Goal: Task Accomplishment & Management: Manage account settings

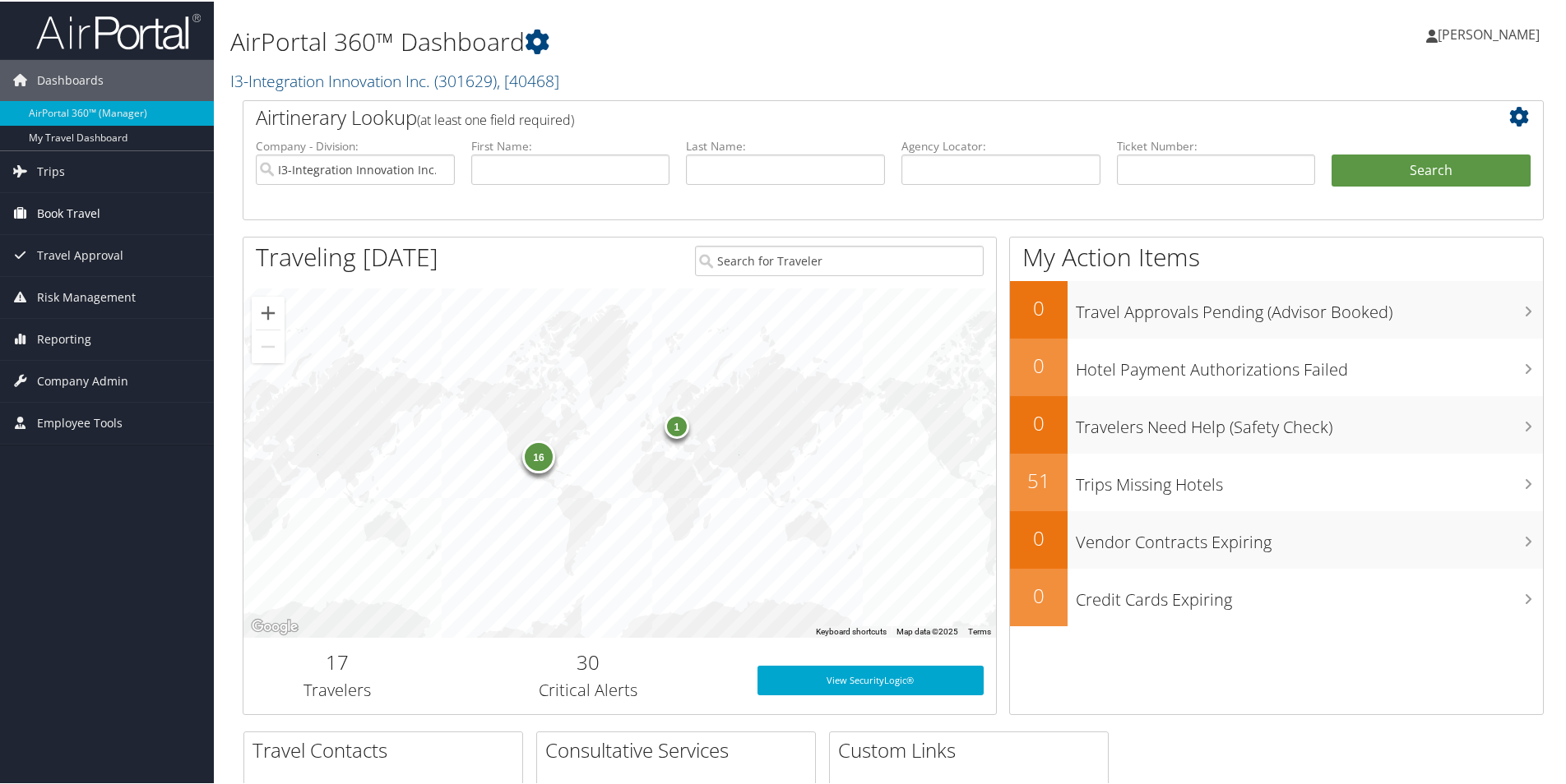
click at [94, 219] on span "Book Travel" at bounding box center [68, 212] width 64 height 41
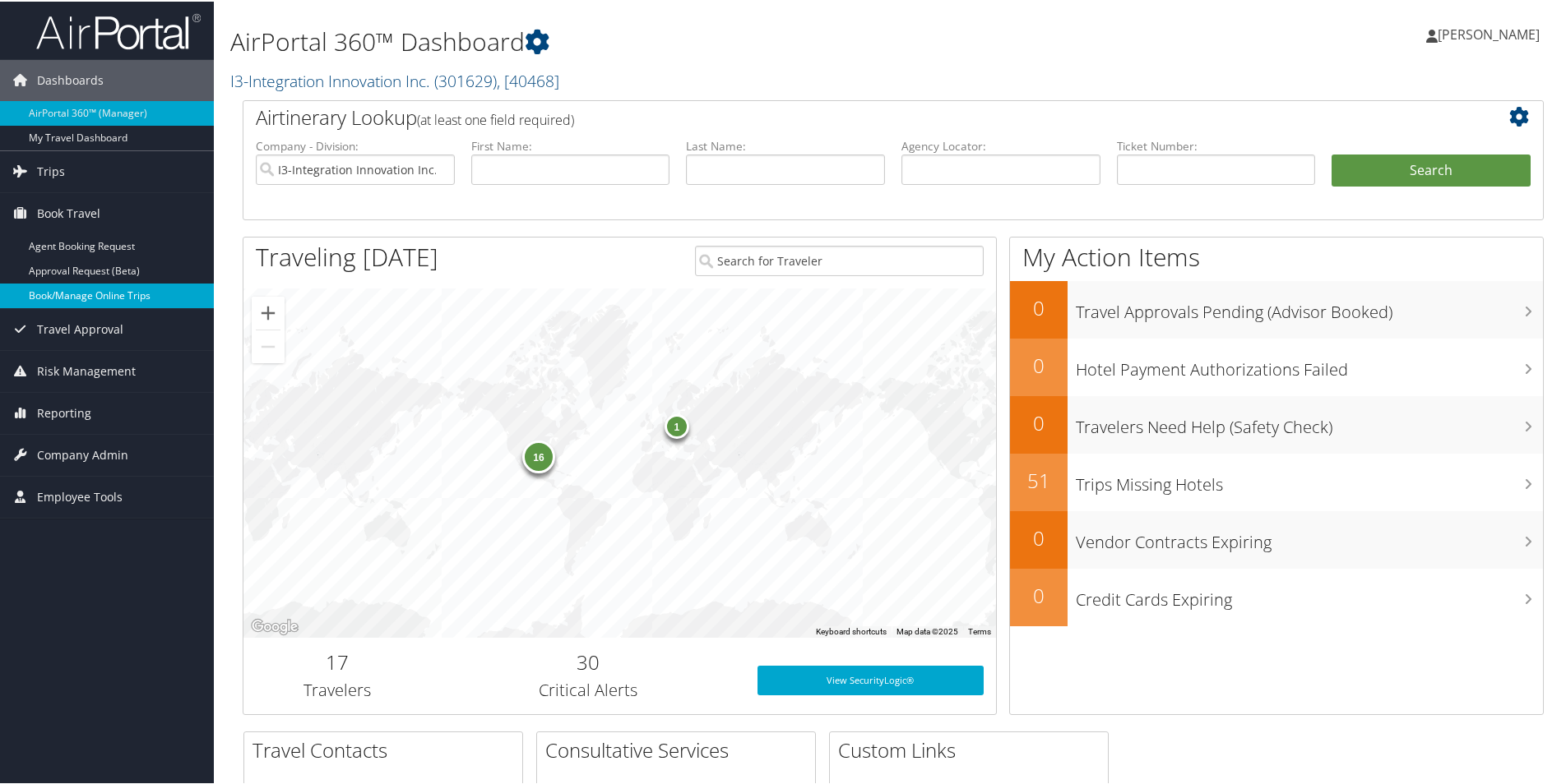
click at [149, 301] on link "Book/Manage Online Trips" at bounding box center [107, 295] width 214 height 25
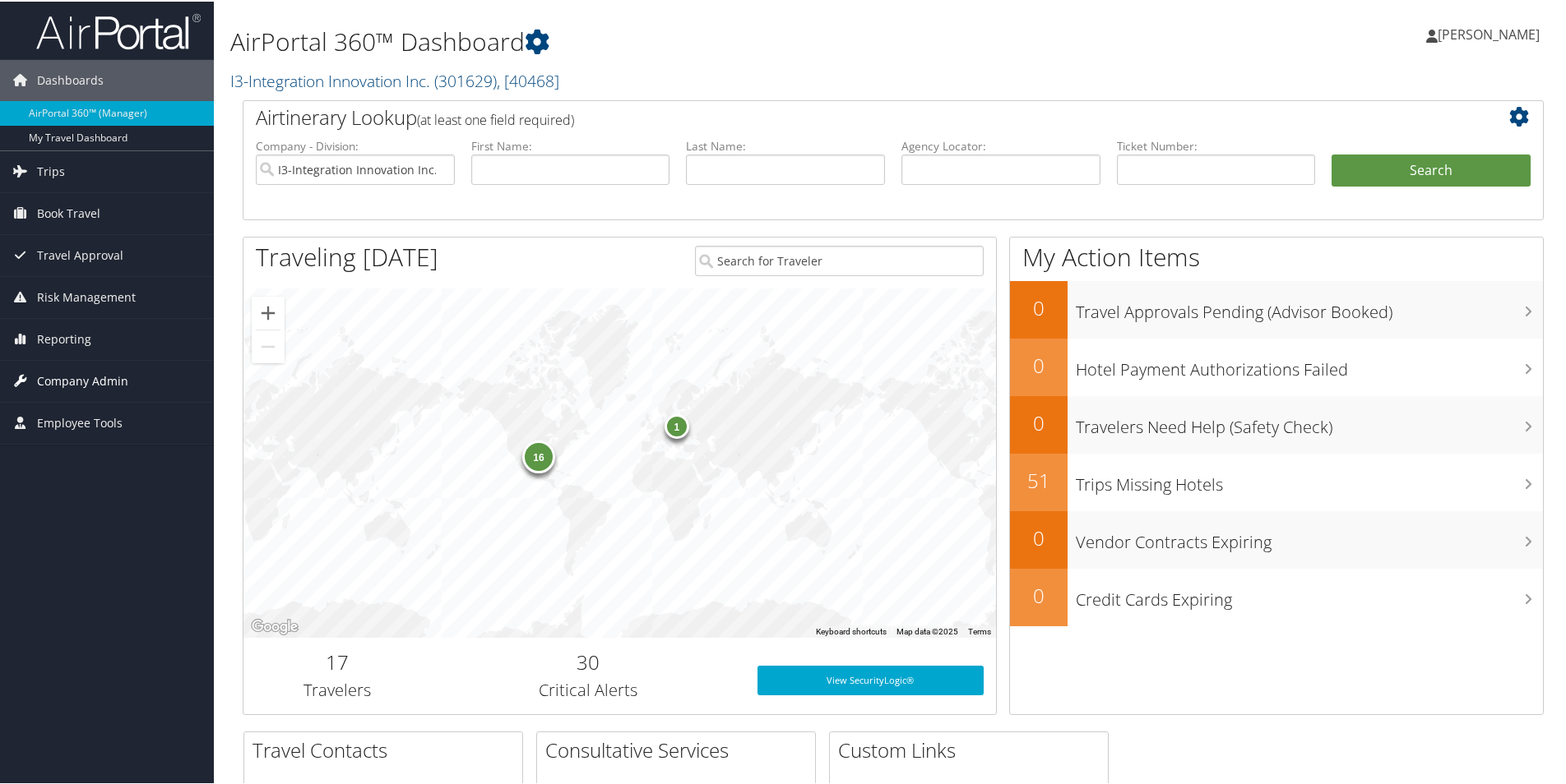
click at [71, 380] on span "Company Admin" at bounding box center [82, 379] width 92 height 41
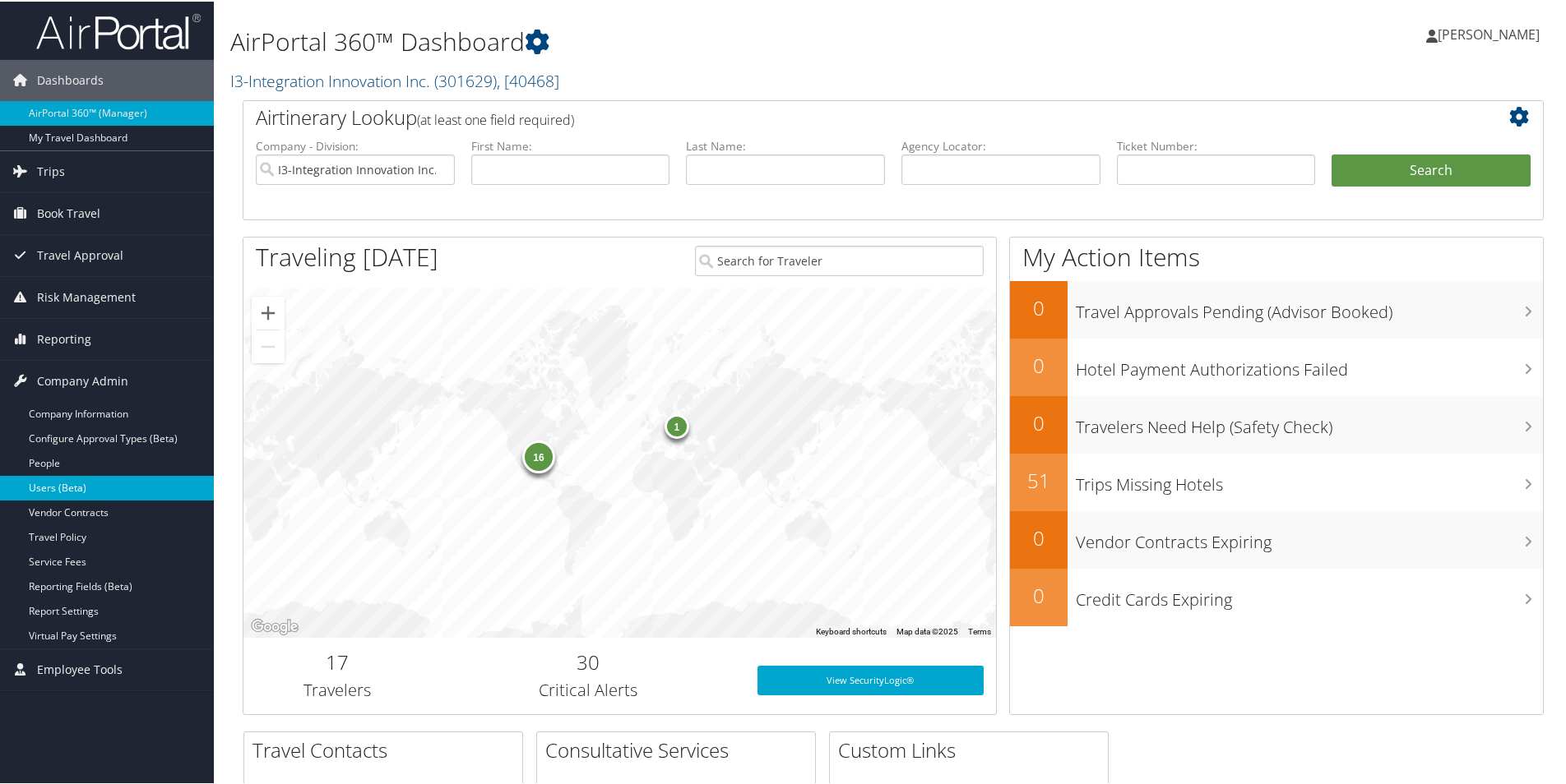
click at [76, 487] on link "Users (Beta)" at bounding box center [107, 487] width 214 height 25
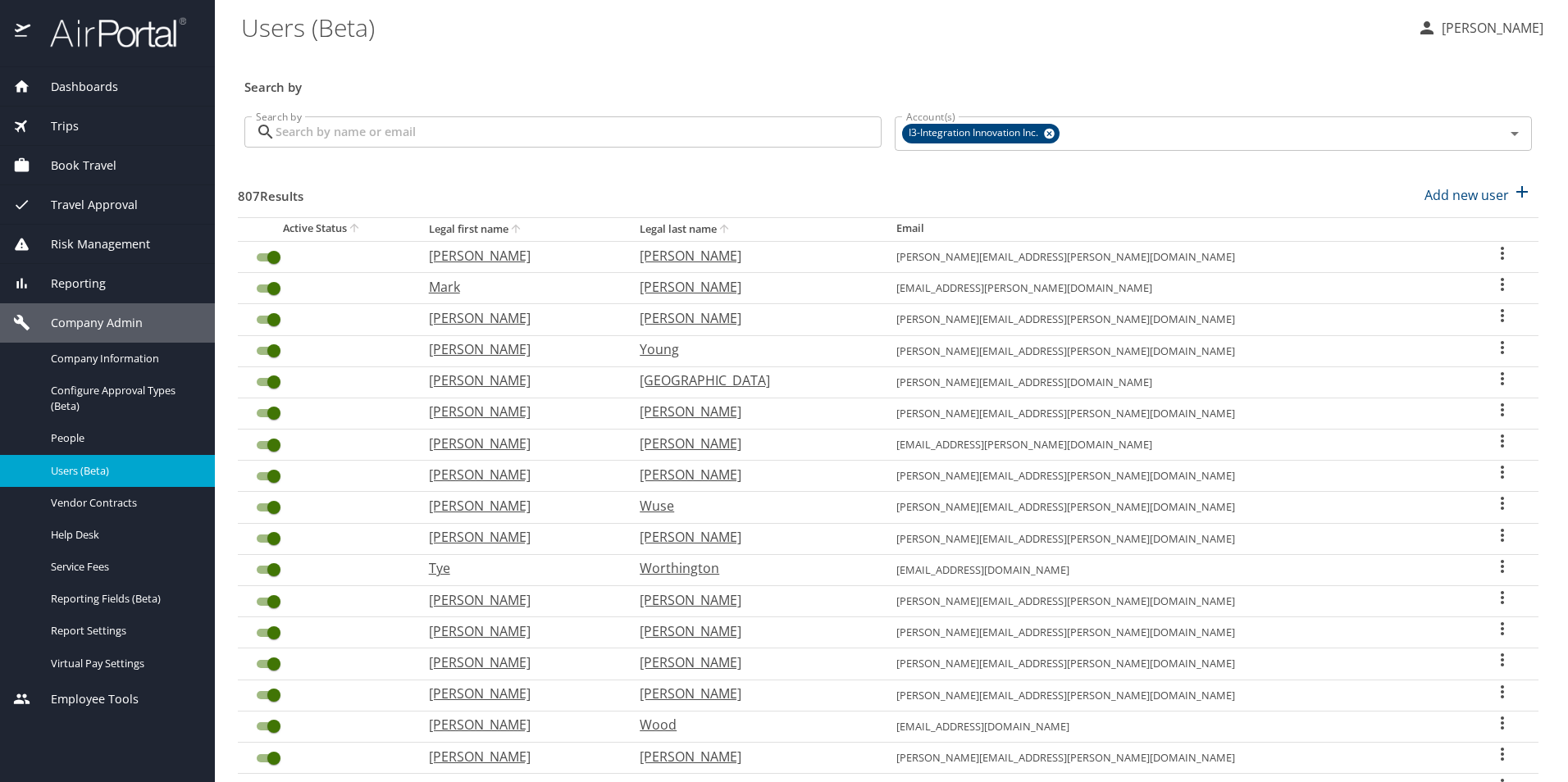
click at [428, 122] on input "Search by" at bounding box center [578, 132] width 606 height 31
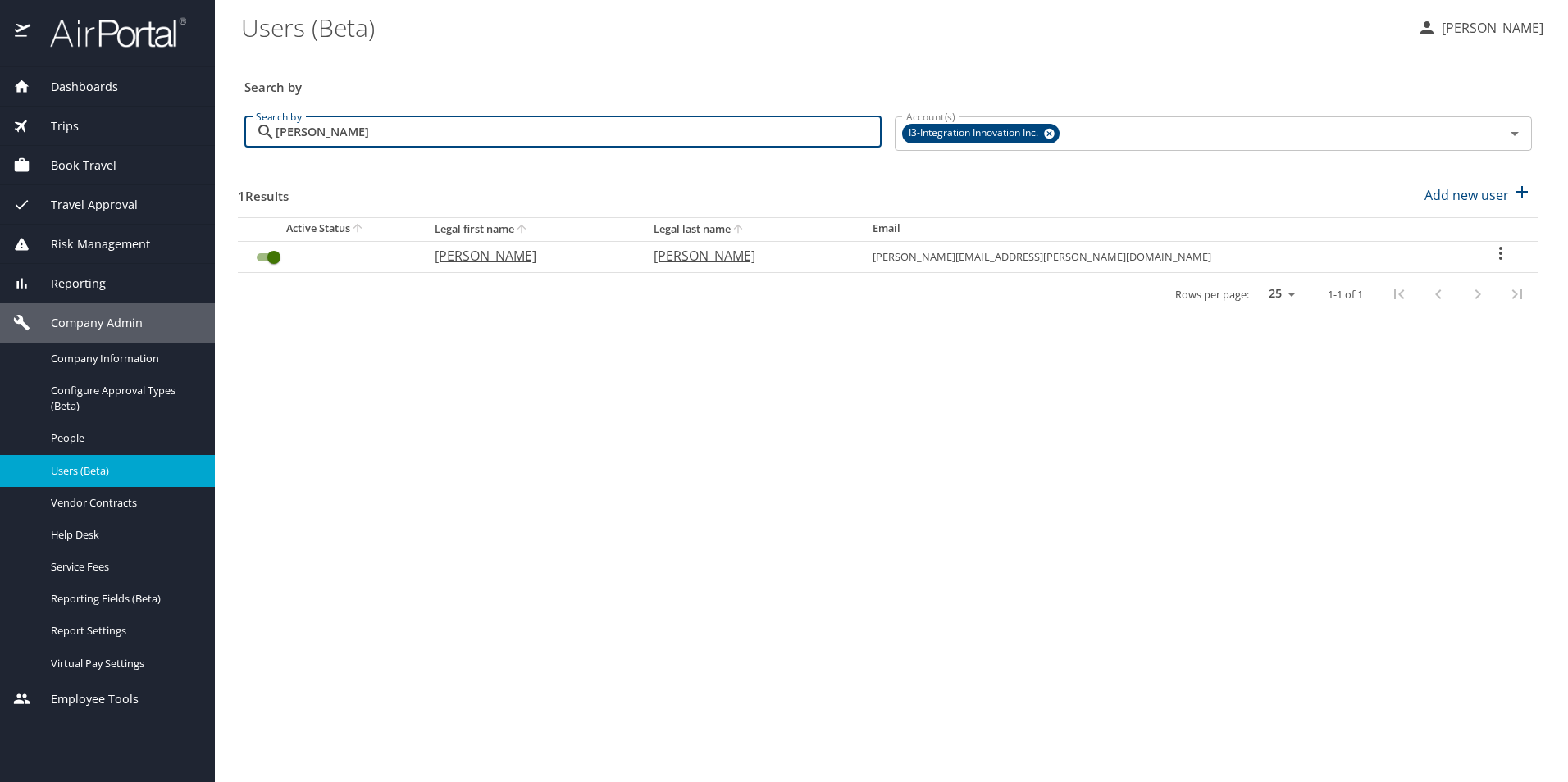
type input "[PERSON_NAME]"
click at [1499, 249] on icon "User Search Table" at bounding box center [1500, 254] width 3 height 13
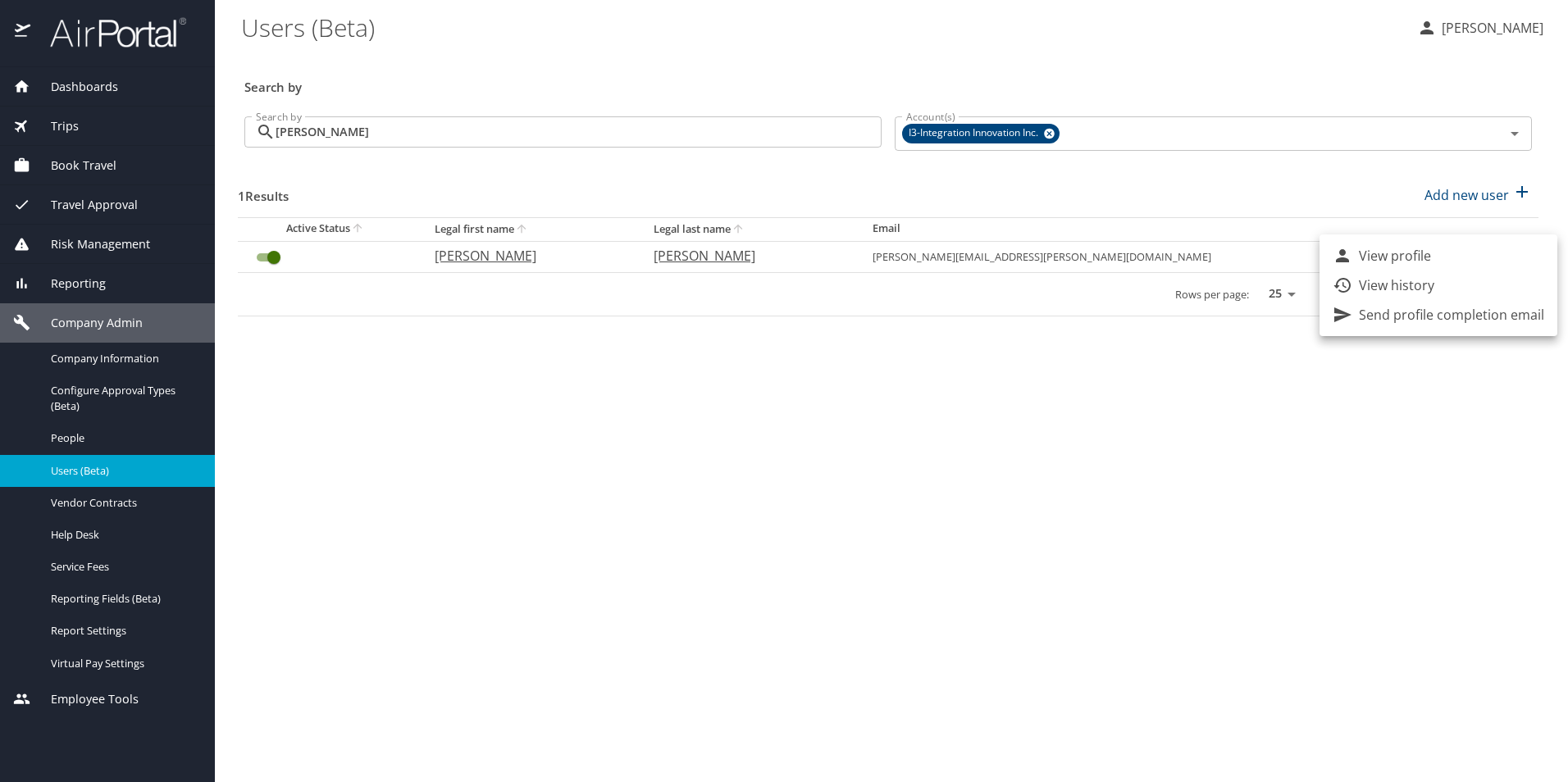
click at [1429, 251] on p "View profile" at bounding box center [1394, 256] width 72 height 19
select select "US"
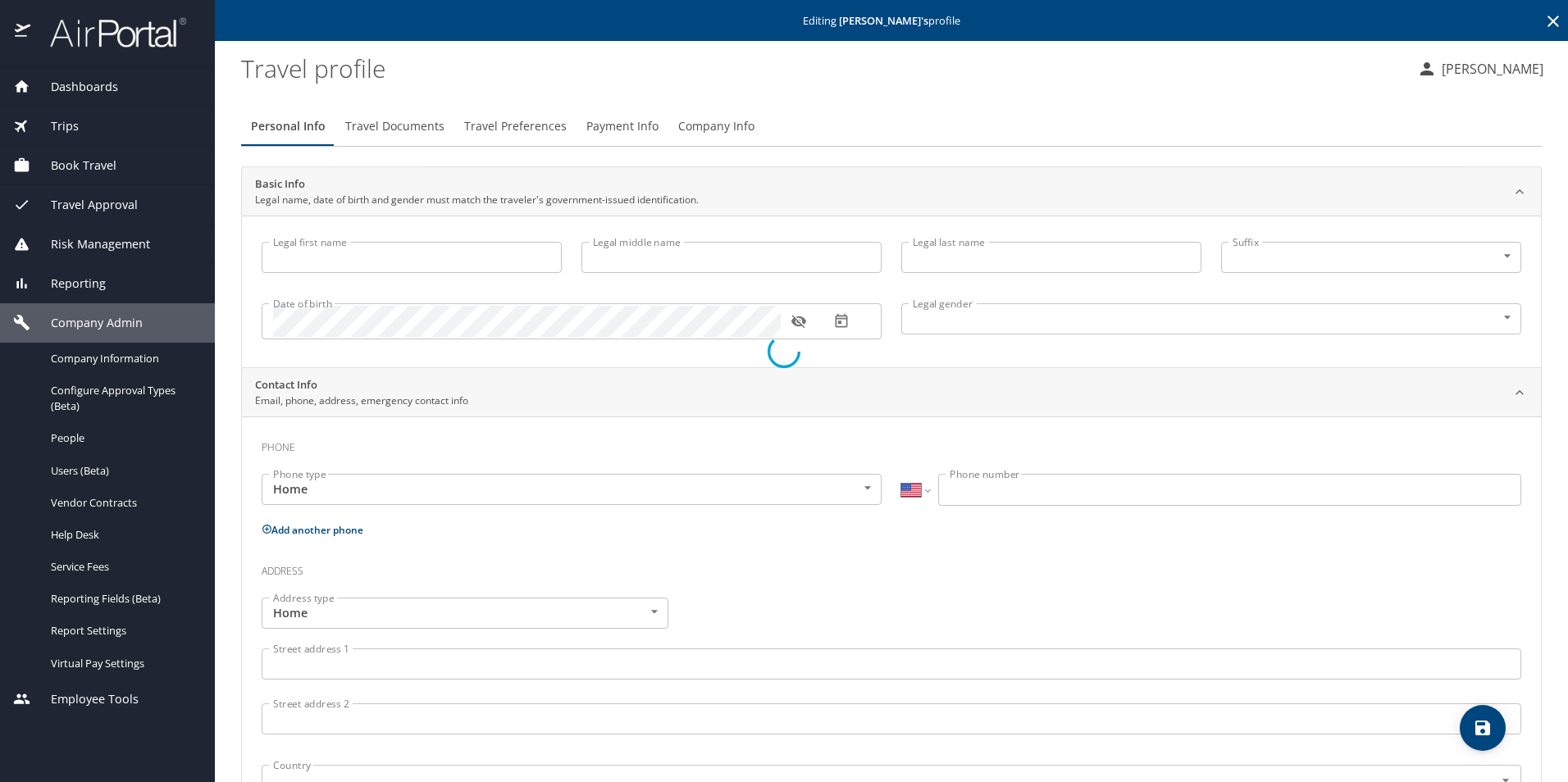
type input "Nicholas"
type input "Brown"
type input "Dyches"
type input "Male"
select select "US"
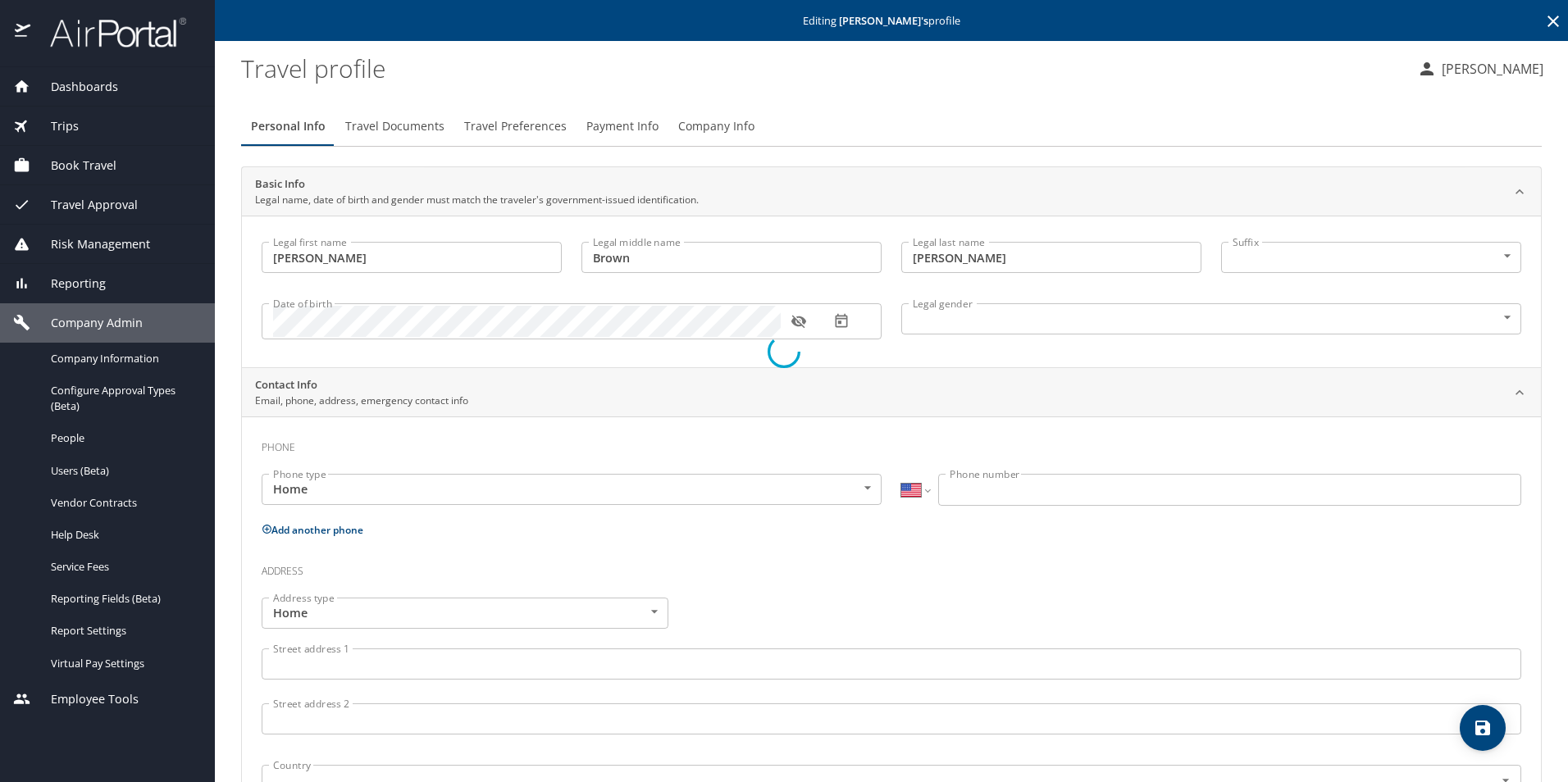
select select "US"
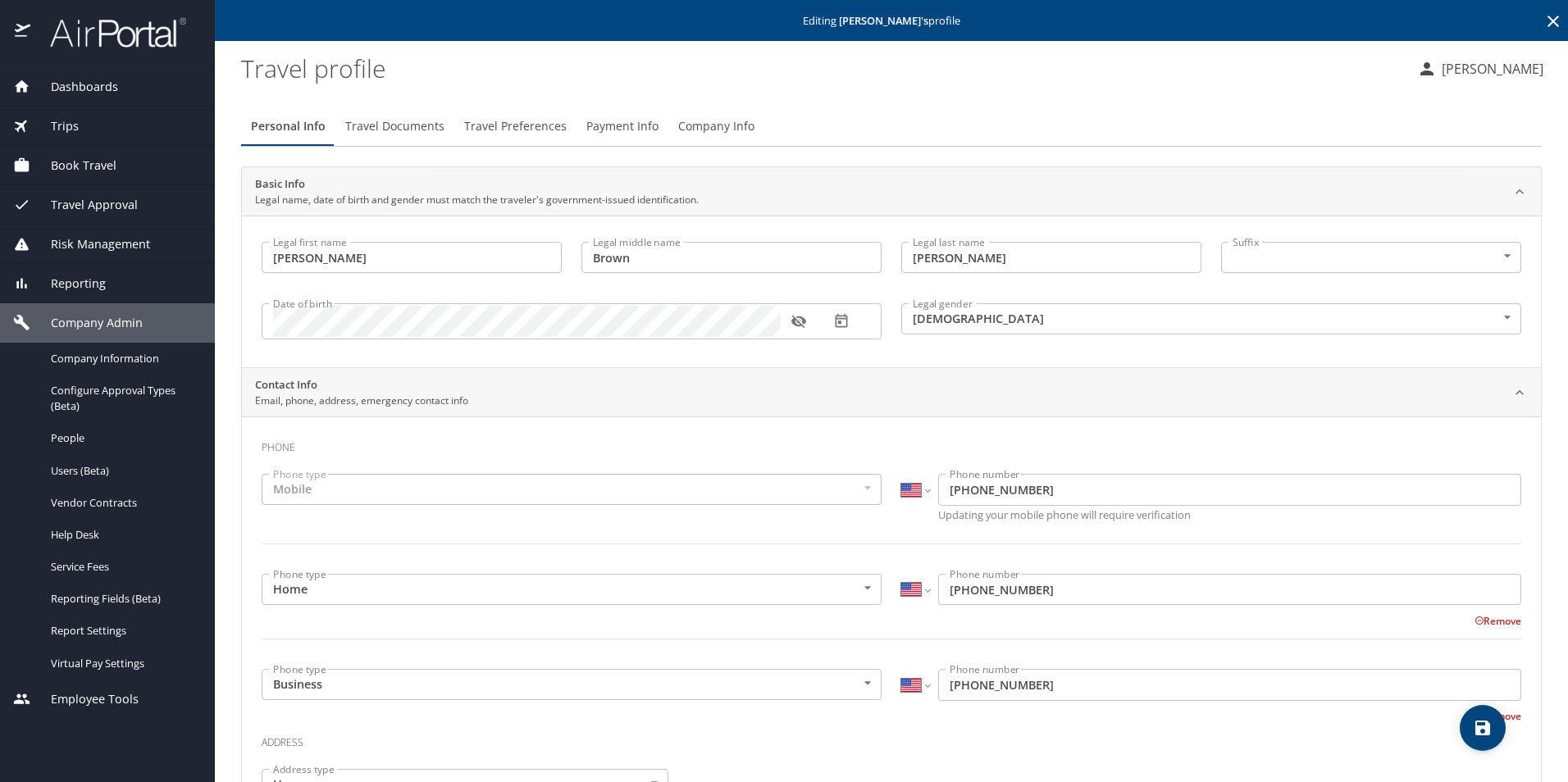
click at [800, 323] on icon "button" at bounding box center [798, 321] width 16 height 16
click at [797, 327] on icon "button" at bounding box center [797, 322] width 14 height 11
click at [422, 128] on span "Travel Documents" at bounding box center [394, 126] width 99 height 20
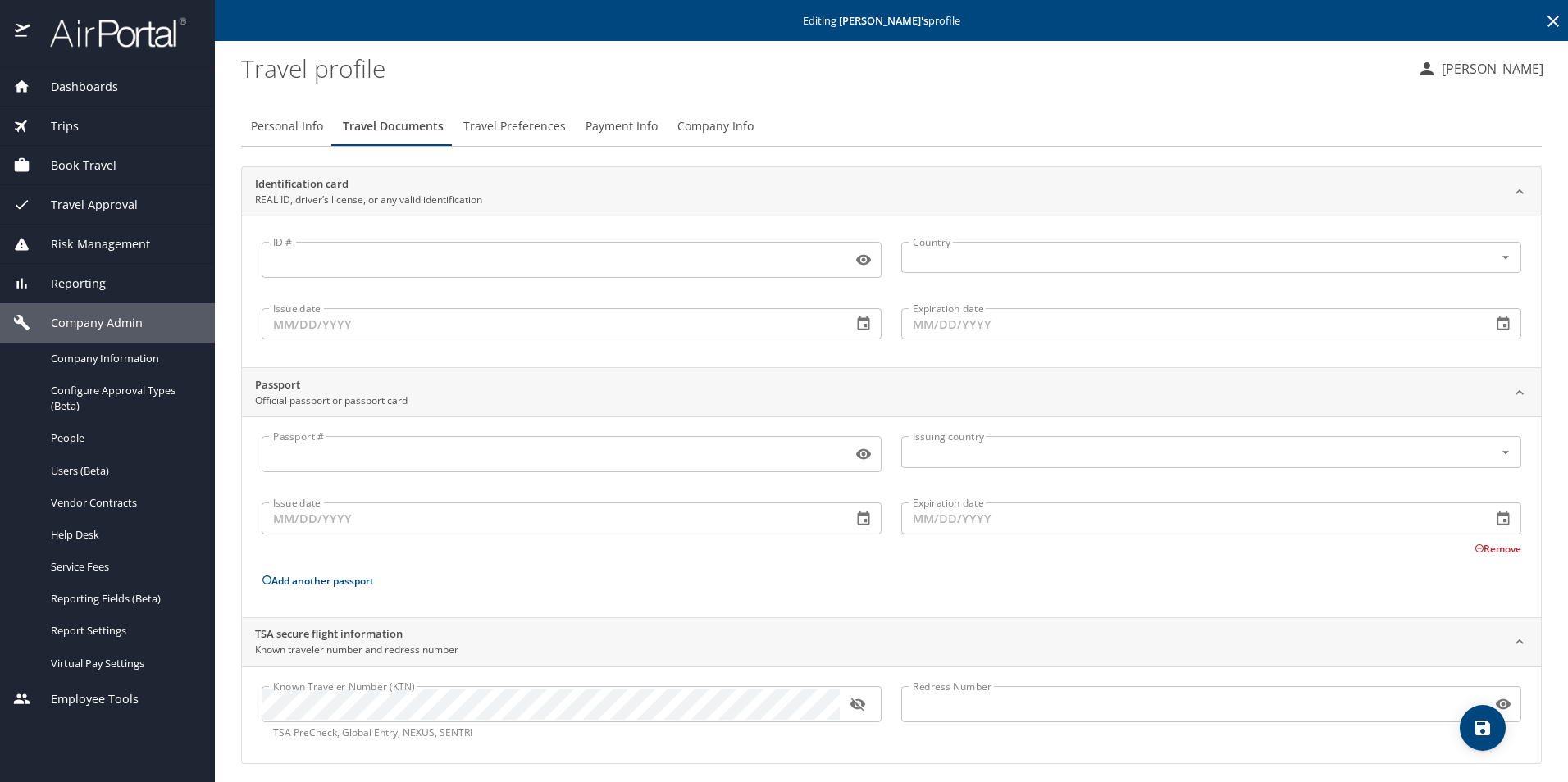
click at [541, 125] on span "Travel Preferences" at bounding box center [514, 126] width 103 height 20
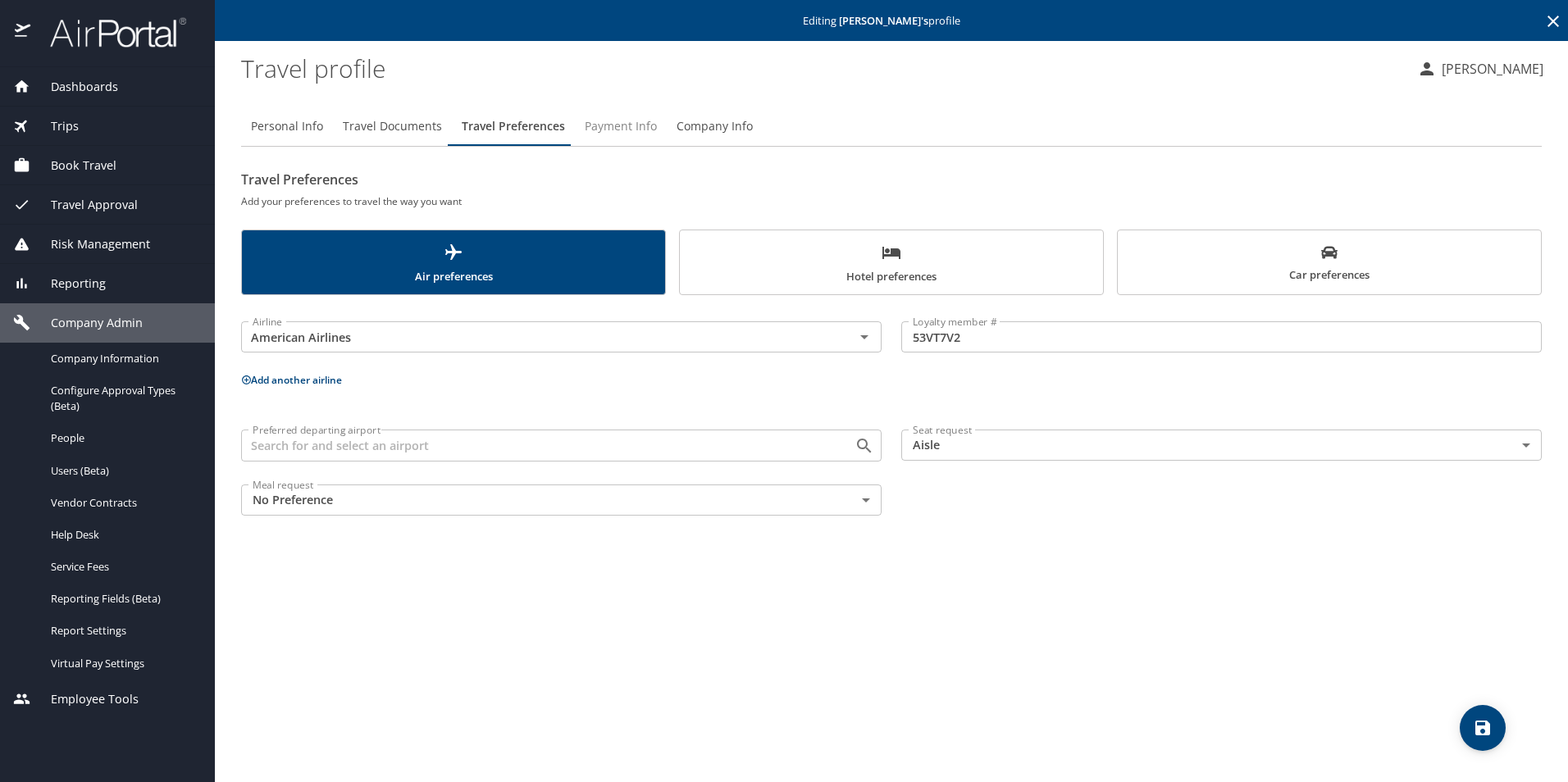
click at [622, 123] on span "Payment Info" at bounding box center [621, 126] width 72 height 20
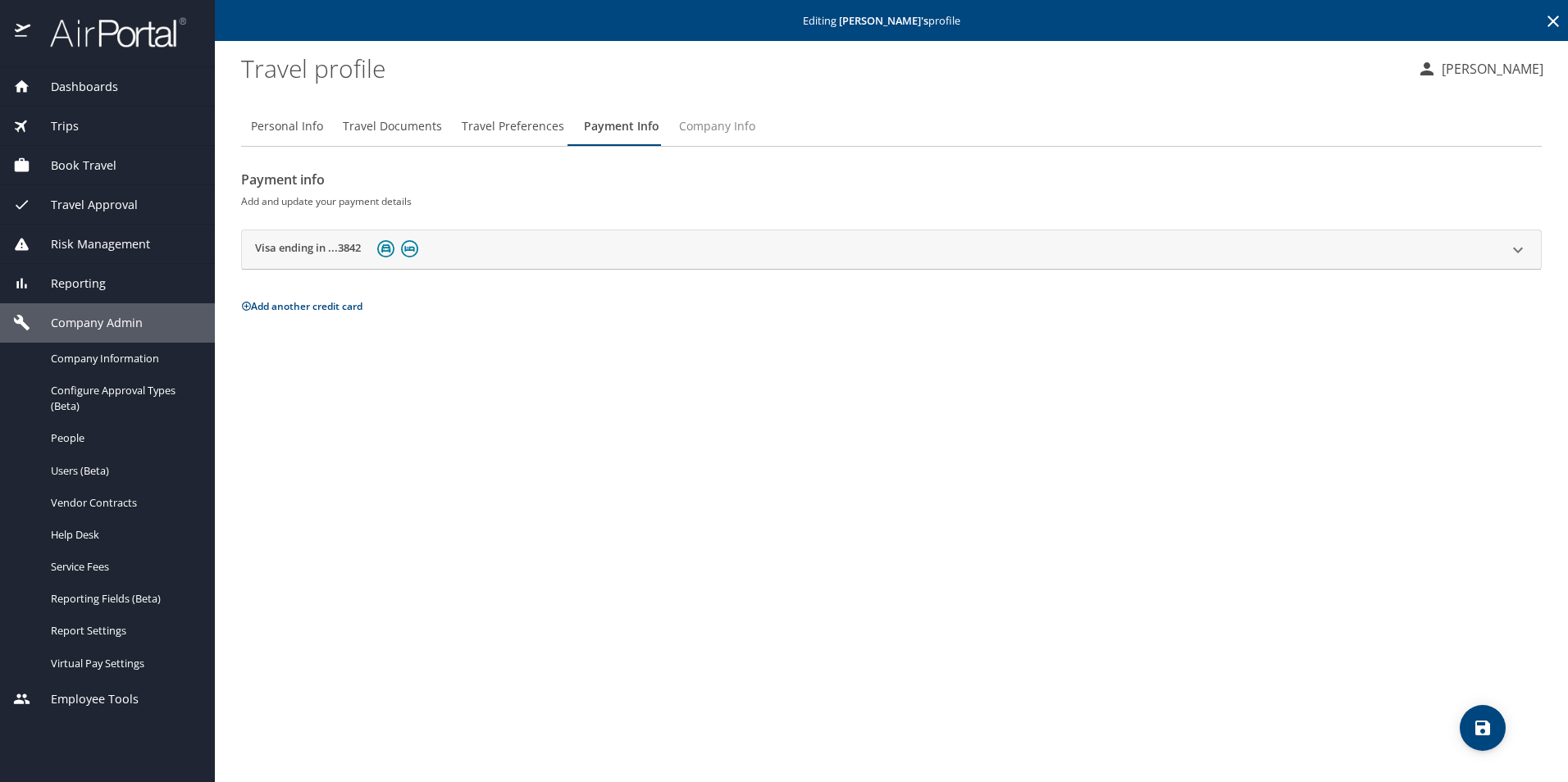
click at [735, 125] on span "Company Info" at bounding box center [717, 126] width 76 height 20
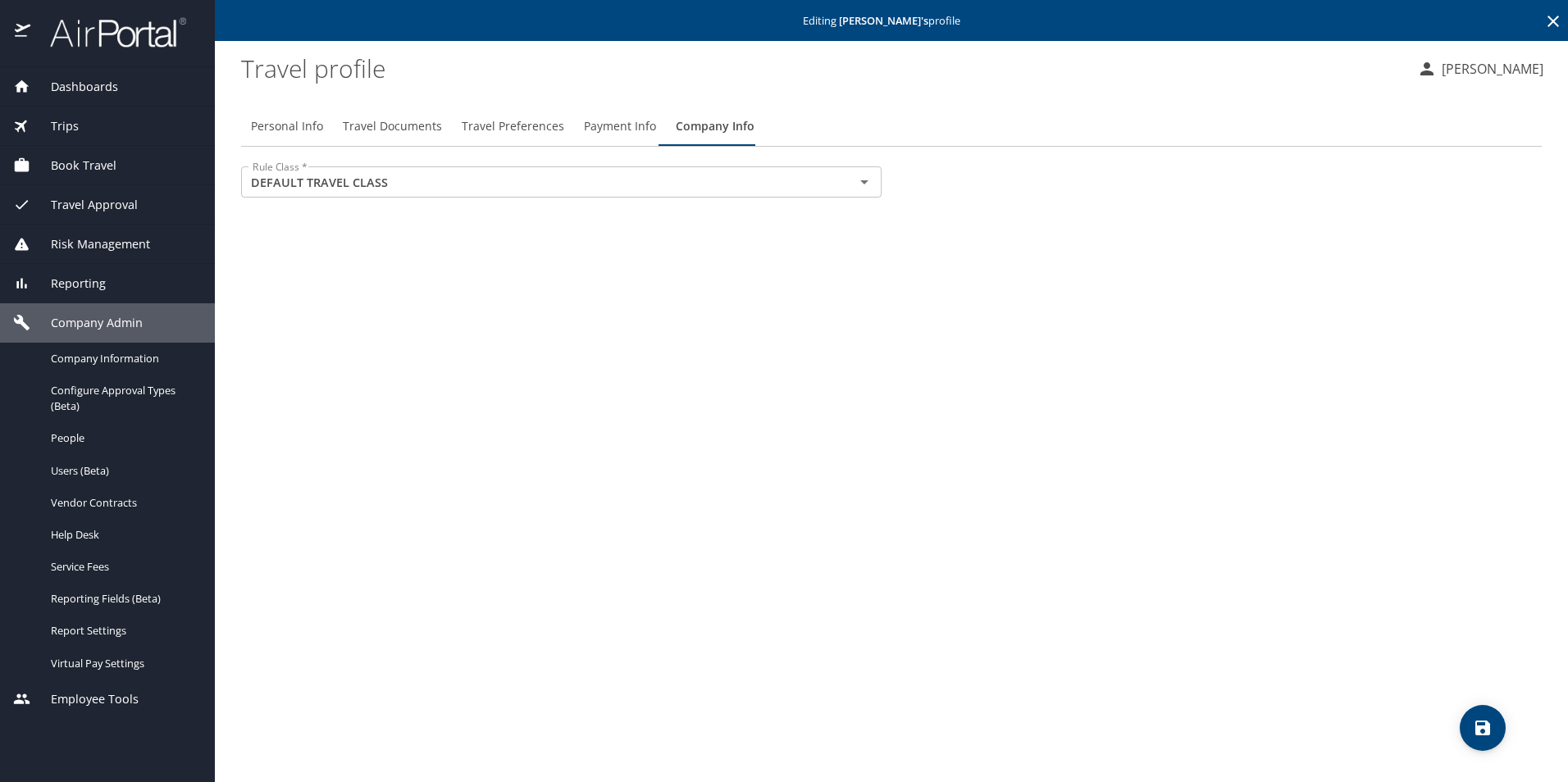
drag, startPoint x: 270, startPoint y: 123, endPoint x: 282, endPoint y: 121, distance: 12.2
click at [270, 122] on span "Personal Info" at bounding box center [286, 126] width 72 height 20
select select "US"
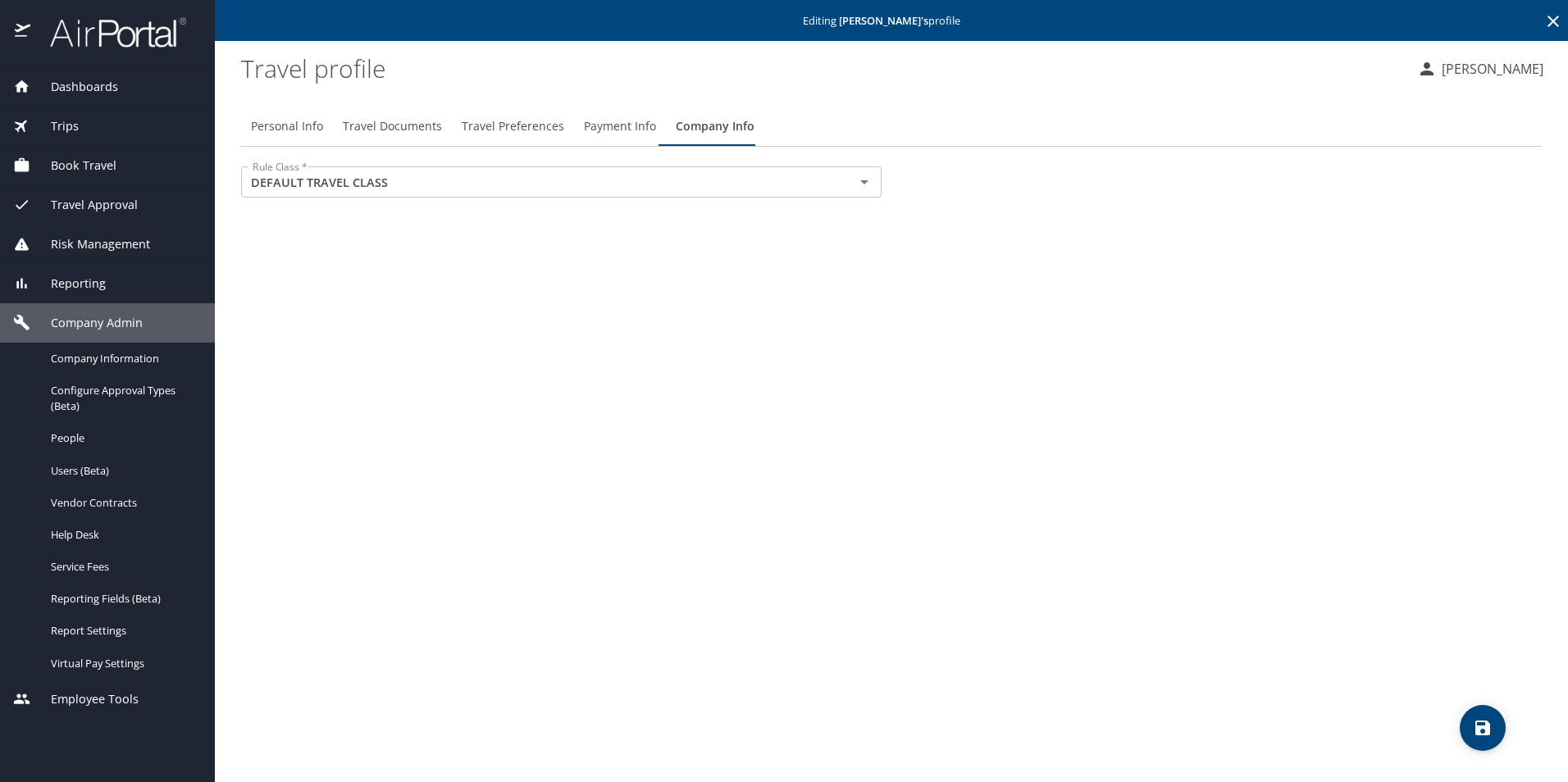
select select "US"
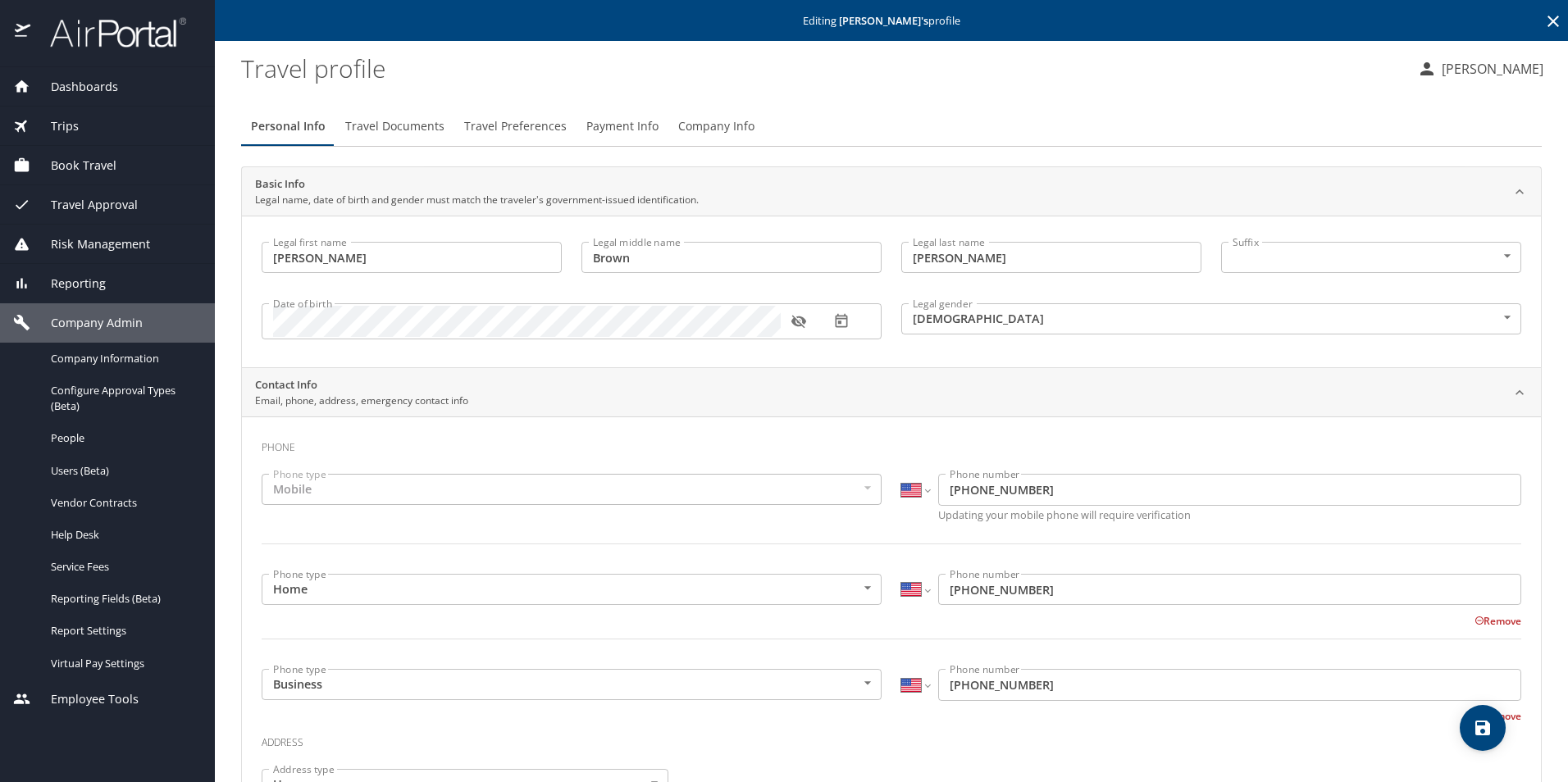
click at [76, 92] on span "Dashboards" at bounding box center [74, 86] width 87 height 18
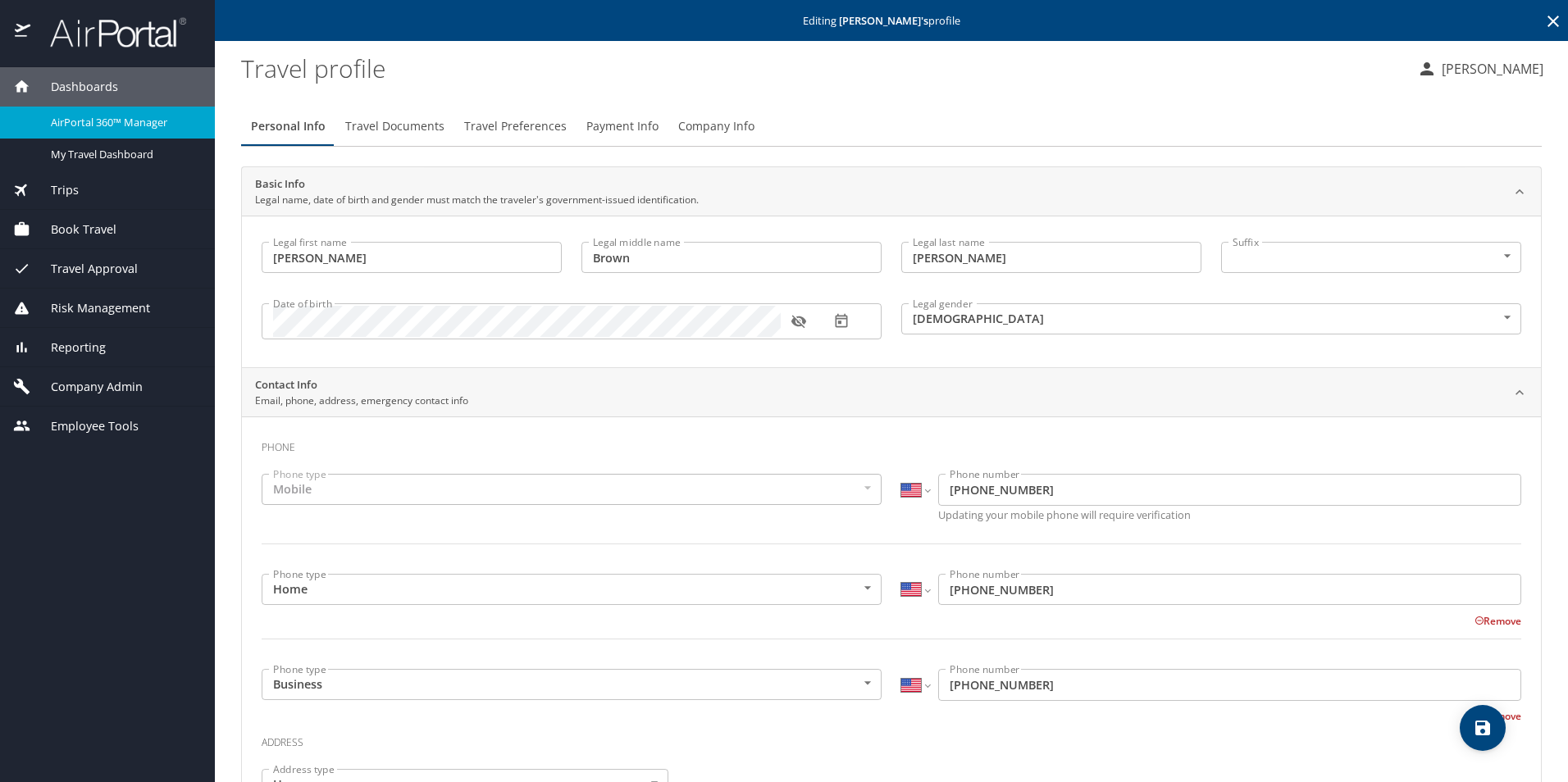
click at [127, 126] on span "AirPortal 360™ Manager" at bounding box center [123, 123] width 144 height 15
